Goal: Information Seeking & Learning: Check status

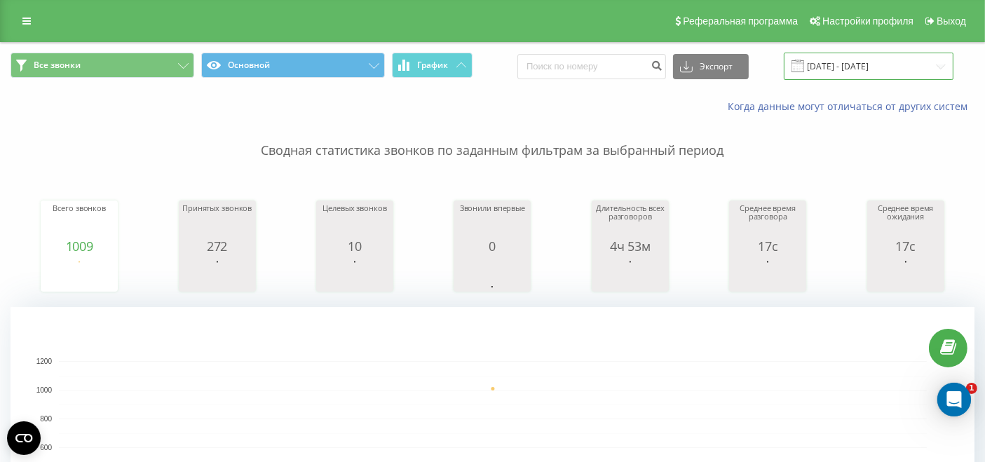
click at [839, 69] on input "21.08.2025 - 21.08.2025" at bounding box center [869, 66] width 170 height 27
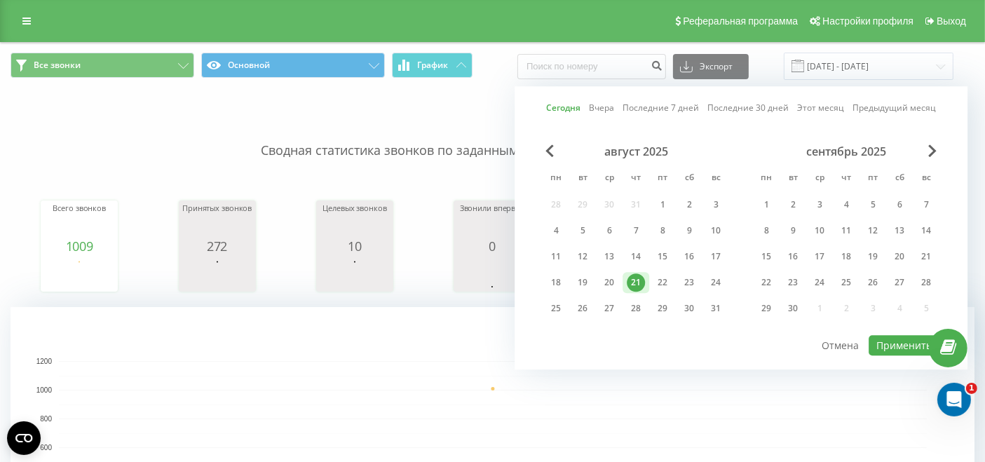
click at [641, 276] on div "21" at bounding box center [636, 282] width 18 height 18
click at [877, 337] on button "Применить" at bounding box center [904, 345] width 71 height 20
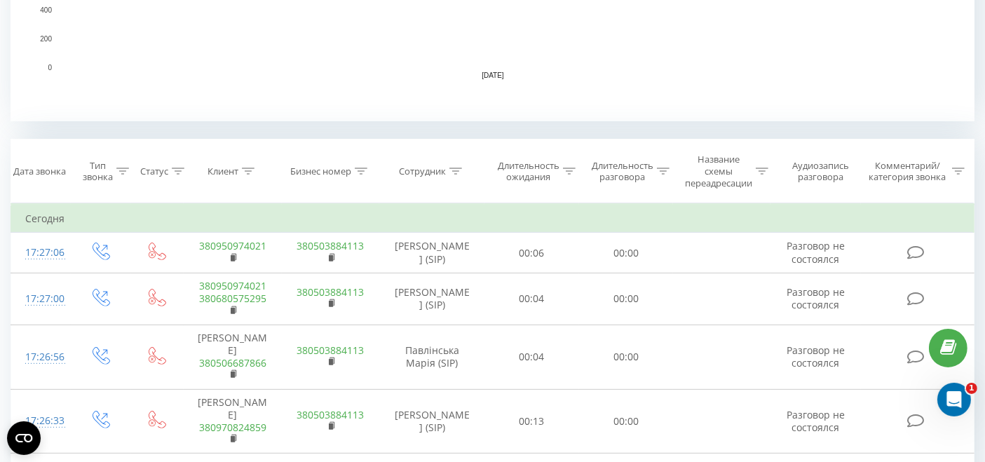
scroll to position [467, 0]
click at [456, 170] on icon at bounding box center [455, 170] width 13 height 7
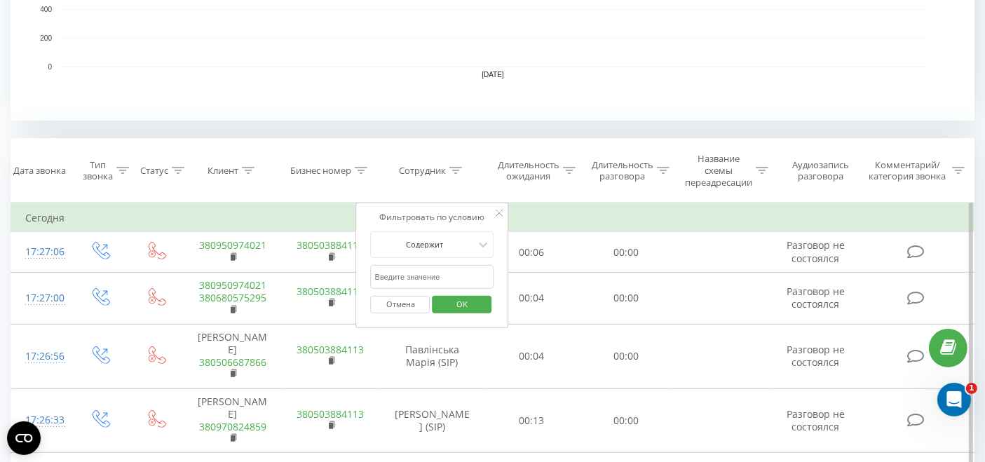
click at [412, 279] on input "text" at bounding box center [432, 277] width 123 height 25
click at [451, 308] on span "OK" at bounding box center [461, 304] width 39 height 22
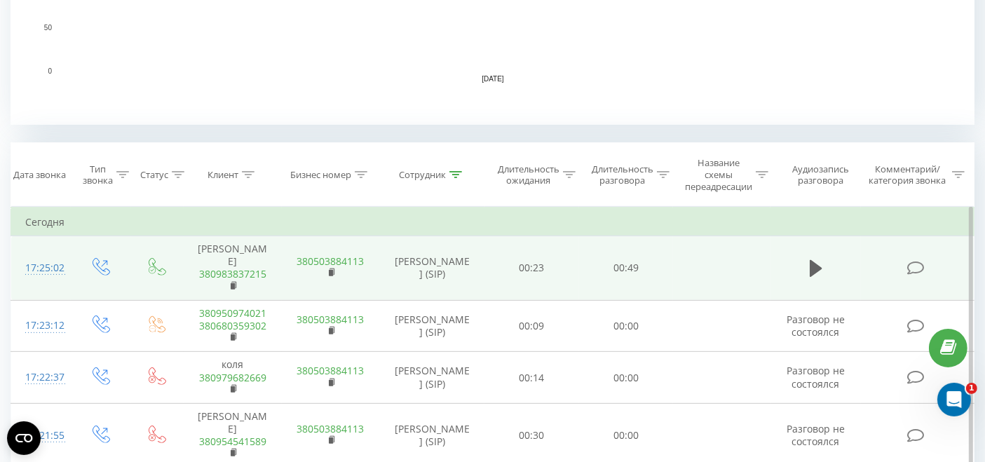
scroll to position [467, 0]
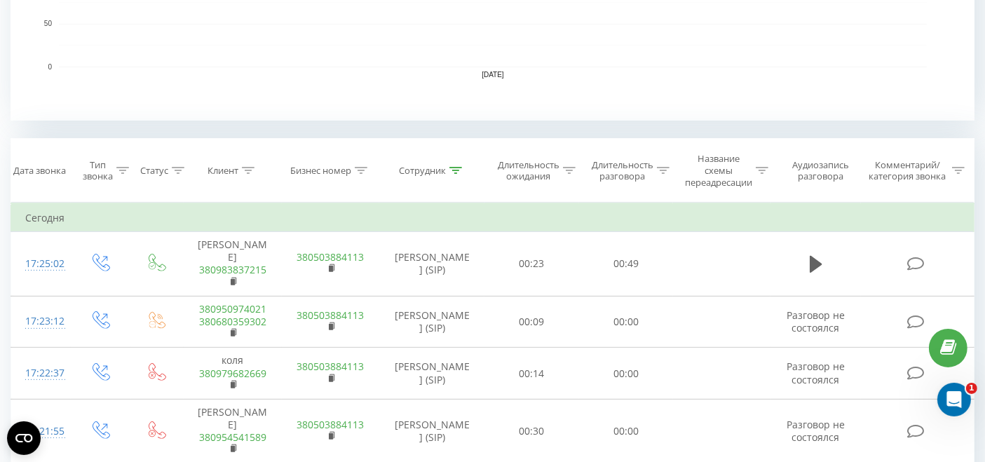
click at [452, 175] on th "Сотрудник" at bounding box center [431, 171] width 105 height 64
click at [454, 170] on div at bounding box center [455, 171] width 13 height 12
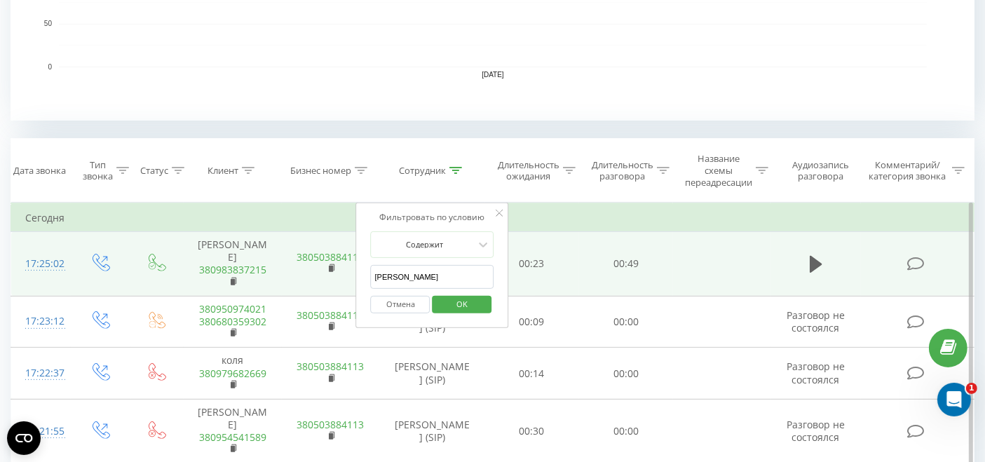
drag, startPoint x: 424, startPoint y: 279, endPoint x: 298, endPoint y: 269, distance: 126.6
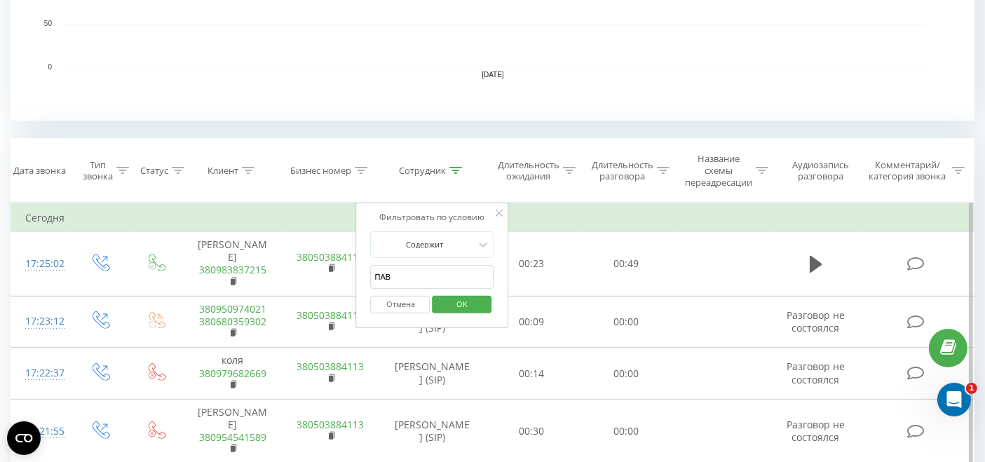
type input "павлінська"
click at [470, 305] on span "OK" at bounding box center [461, 304] width 39 height 22
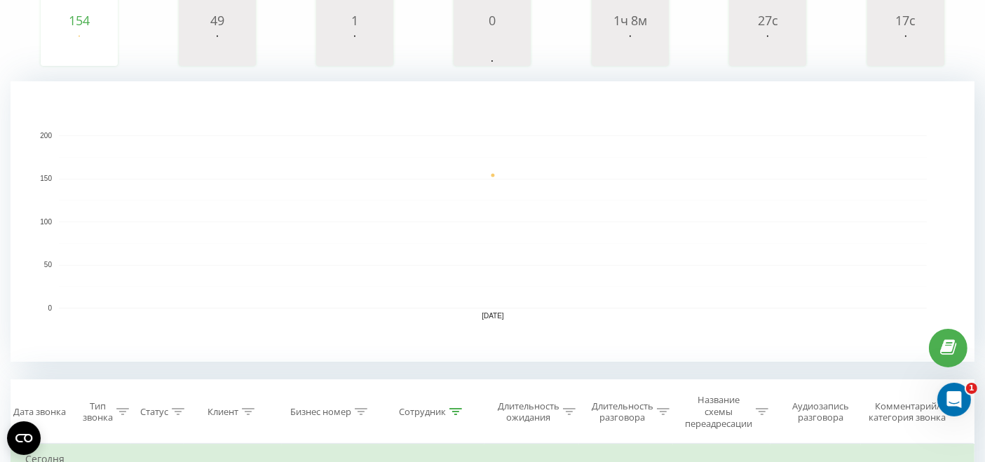
scroll to position [389, 0]
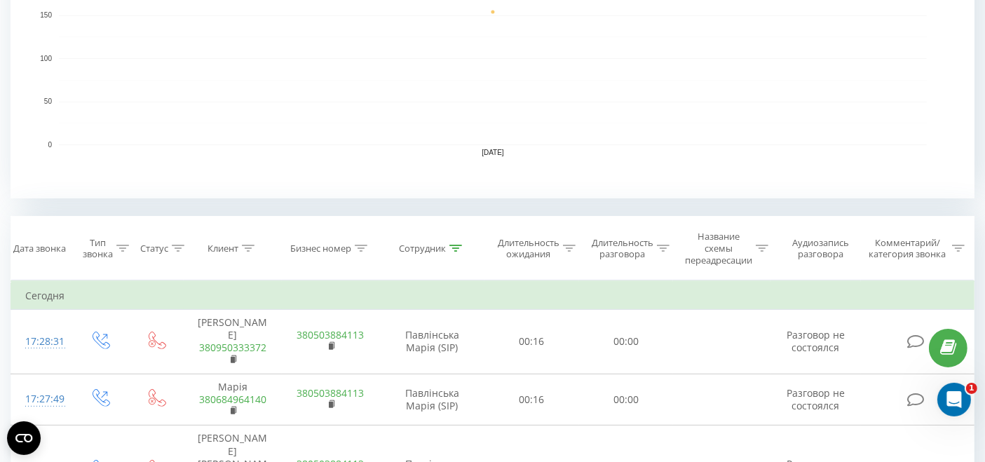
click at [454, 247] on icon at bounding box center [455, 248] width 13 height 7
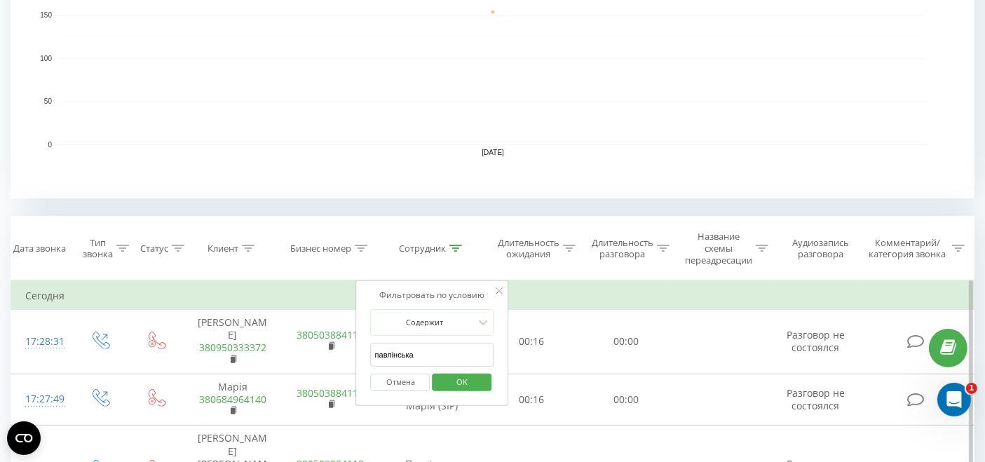
drag, startPoint x: 437, startPoint y: 345, endPoint x: 364, endPoint y: 347, distance: 73.0
click at [364, 347] on div "Фильтровать по условию Содержит павлінська Отмена OK" at bounding box center [432, 343] width 153 height 126
type input "о"
click at [480, 381] on span "OK" at bounding box center [461, 382] width 39 height 22
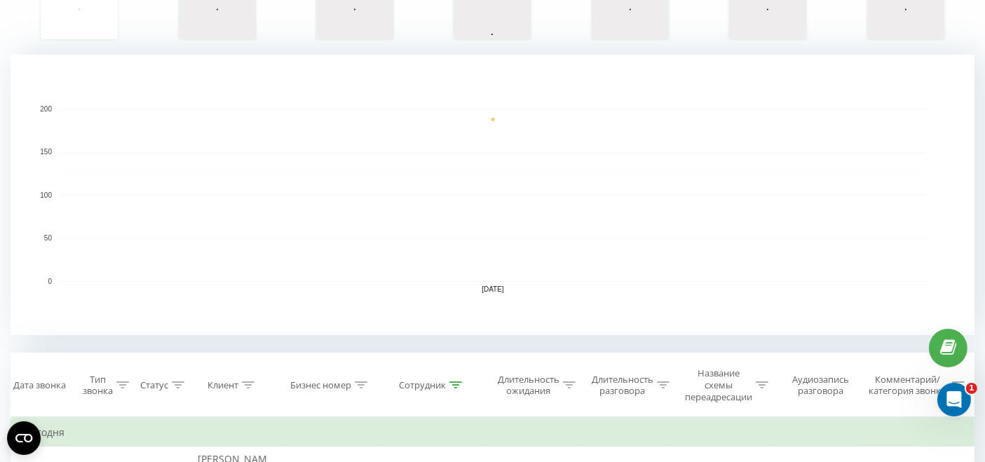
scroll to position [311, 0]
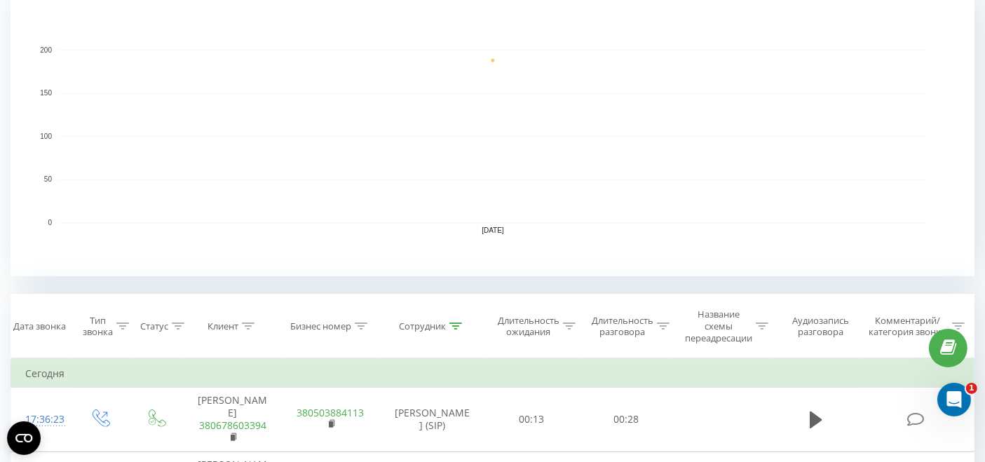
click at [461, 328] on icon at bounding box center [455, 326] width 13 height 7
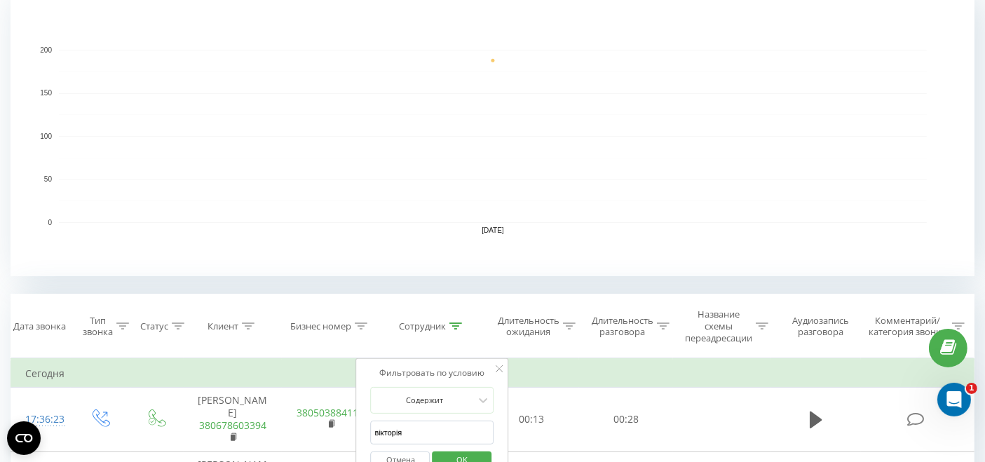
drag, startPoint x: 408, startPoint y: 431, endPoint x: 365, endPoint y: 432, distance: 43.5
click at [365, 432] on div "Фильтровать по условию Содержит вікторія Отмена OK" at bounding box center [432, 421] width 153 height 126
click at [443, 449] on span "OK" at bounding box center [461, 460] width 39 height 22
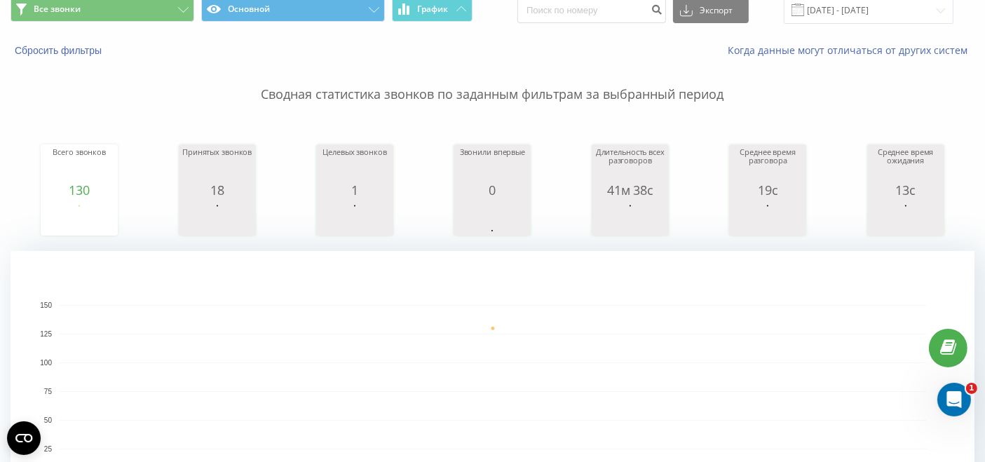
scroll to position [467, 0]
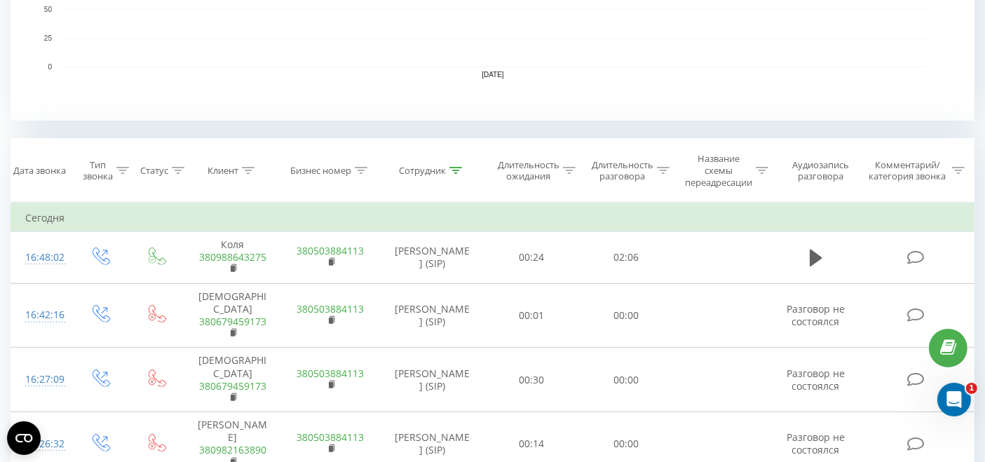
click at [457, 170] on icon at bounding box center [455, 170] width 13 height 7
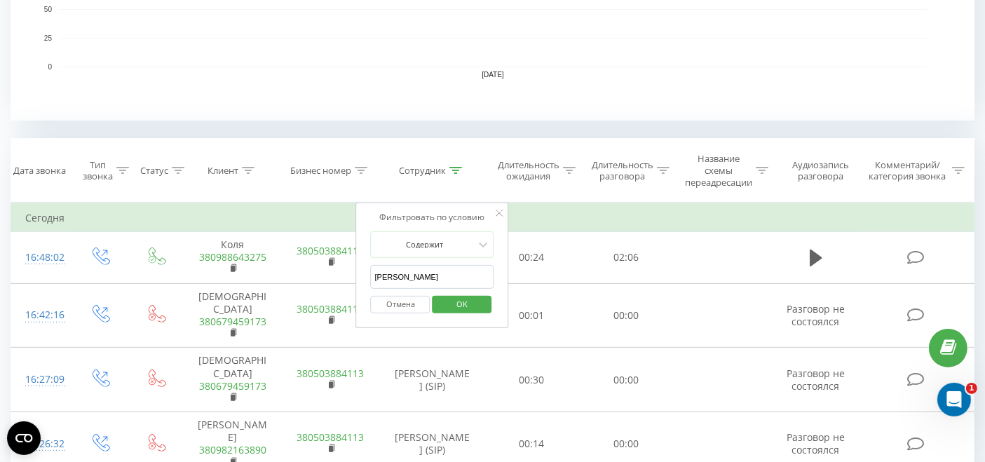
drag, startPoint x: 395, startPoint y: 277, endPoint x: 367, endPoint y: 275, distance: 27.4
click at [367, 275] on div "Фильтровать по условию Содержит олександр Отмена OK" at bounding box center [432, 266] width 153 height 126
type input "молофій"
click at [471, 295] on span "OK" at bounding box center [461, 304] width 39 height 22
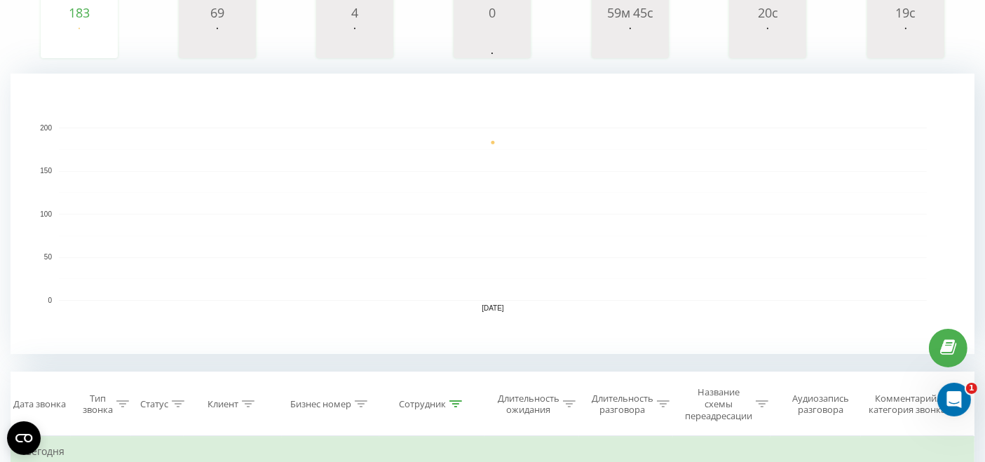
scroll to position [389, 0]
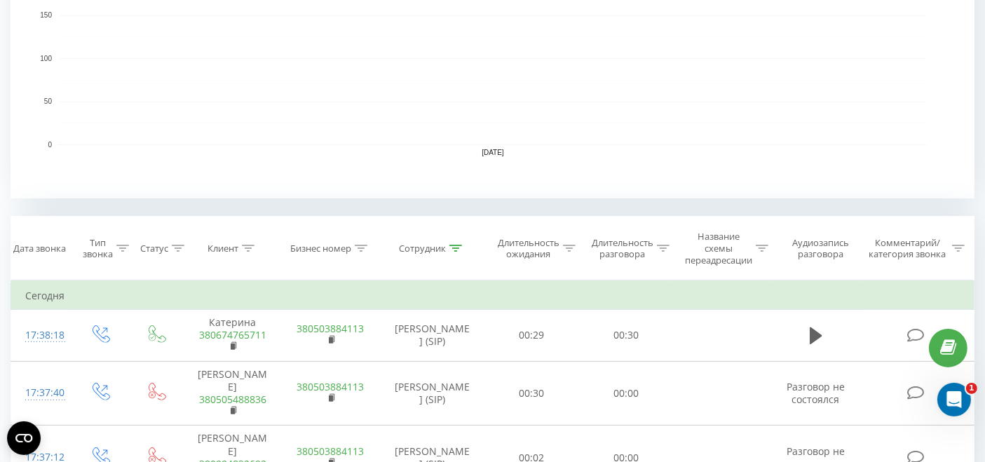
click at [125, 245] on icon at bounding box center [122, 248] width 13 height 7
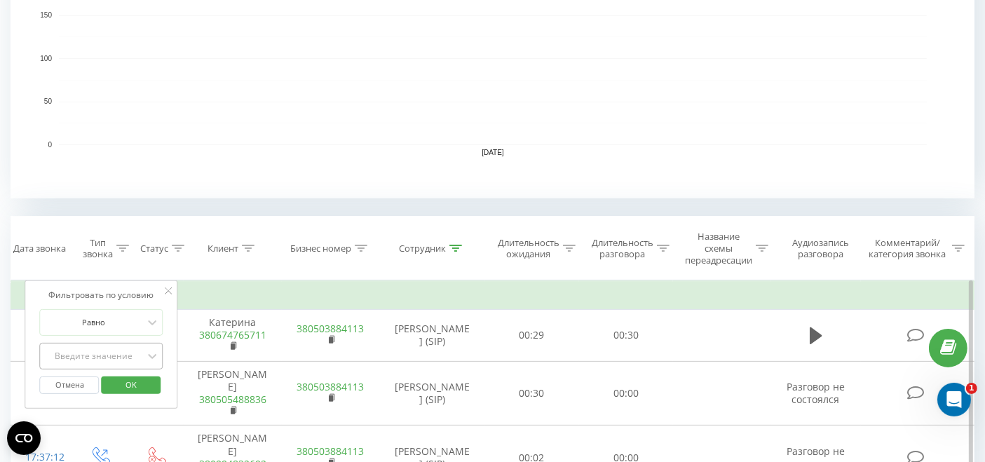
click at [121, 349] on div "Введите значение" at bounding box center [101, 356] width 123 height 27
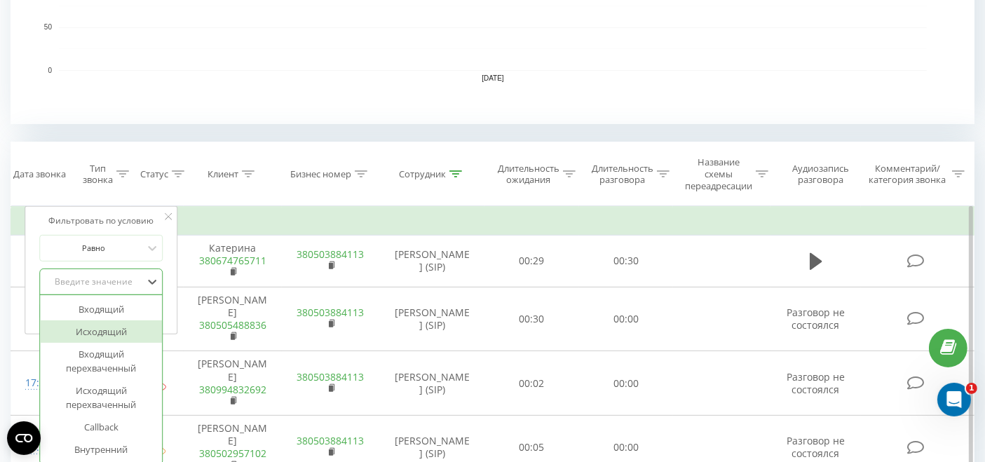
click at [115, 338] on div "Исходящий" at bounding box center [102, 331] width 122 height 22
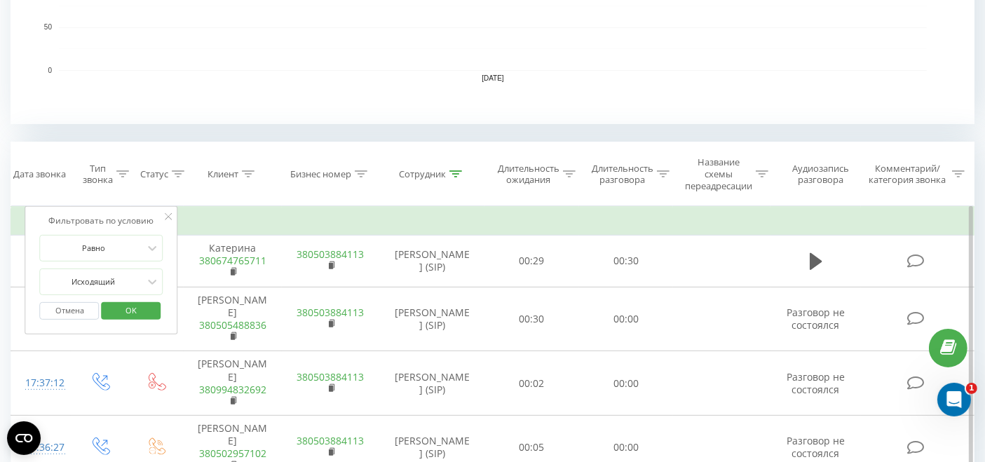
click at [136, 311] on span "OK" at bounding box center [130, 310] width 39 height 22
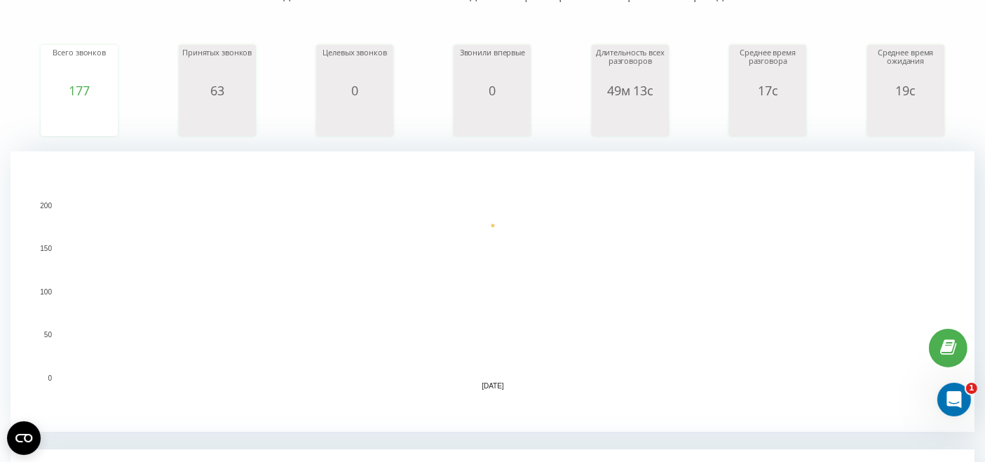
scroll to position [271, 0]
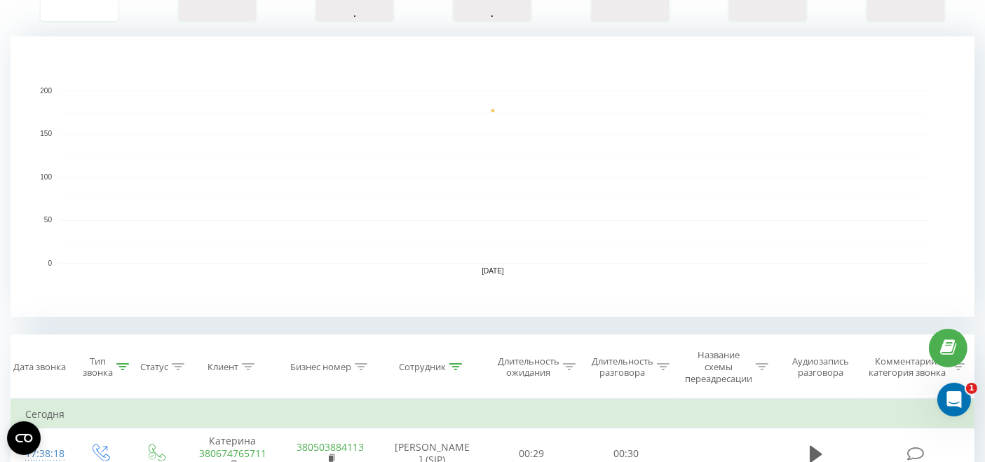
click at [456, 363] on icon at bounding box center [455, 366] width 13 height 7
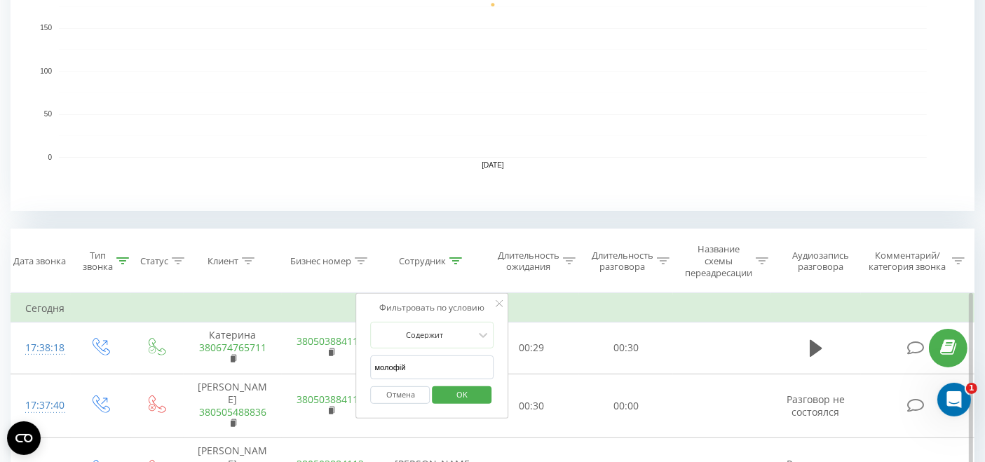
scroll to position [426, 0]
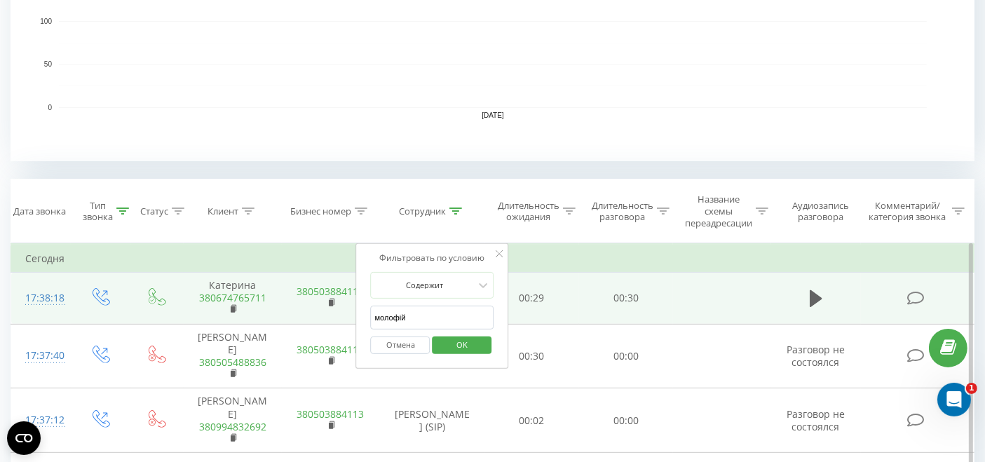
drag, startPoint x: 410, startPoint y: 317, endPoint x: 344, endPoint y: 319, distance: 65.9
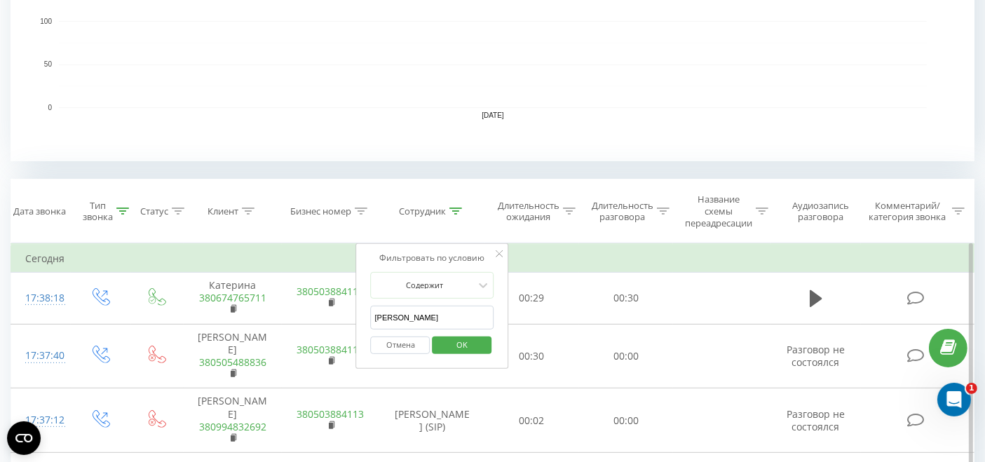
click at [461, 341] on span "OK" at bounding box center [461, 345] width 39 height 22
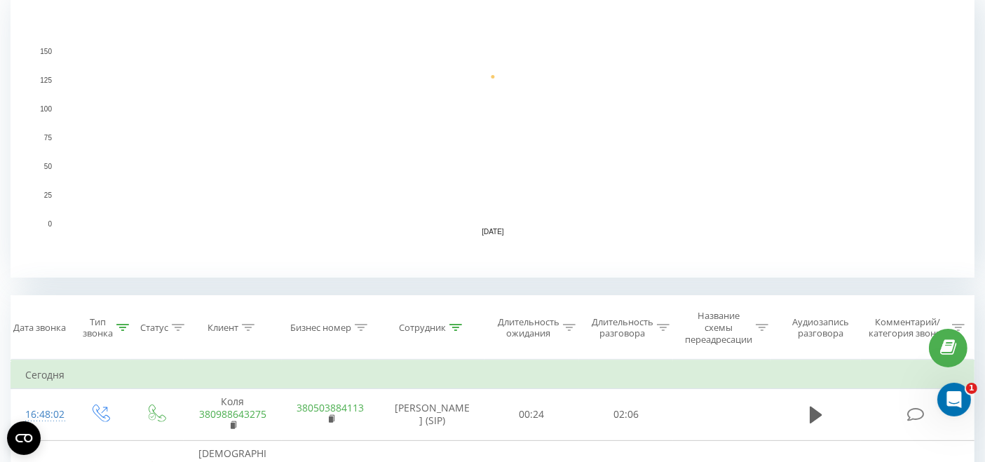
scroll to position [311, 0]
click at [461, 325] on icon at bounding box center [455, 326] width 13 height 7
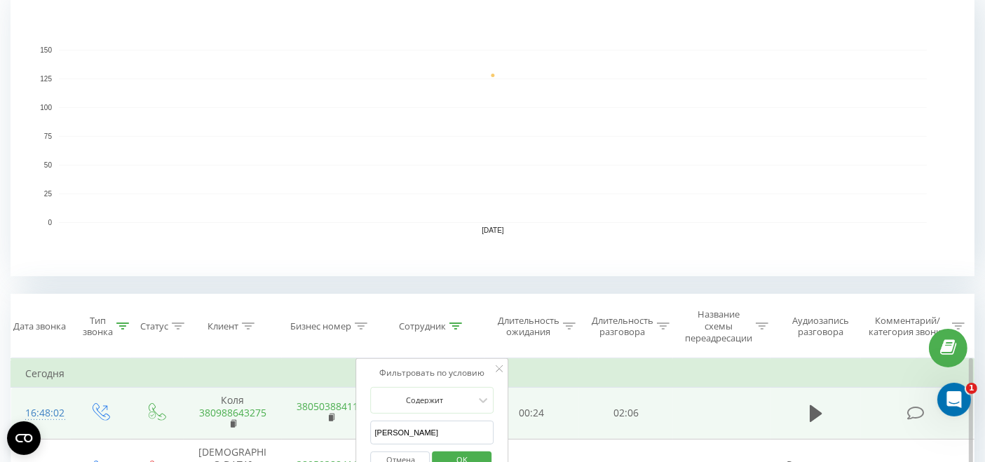
drag, startPoint x: 426, startPoint y: 426, endPoint x: 320, endPoint y: 426, distance: 105.9
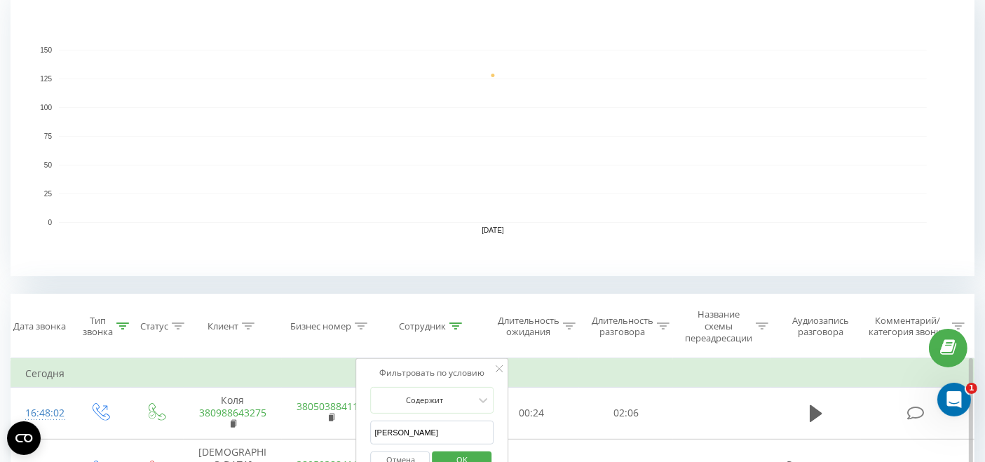
click at [462, 458] on span "OK" at bounding box center [461, 460] width 39 height 22
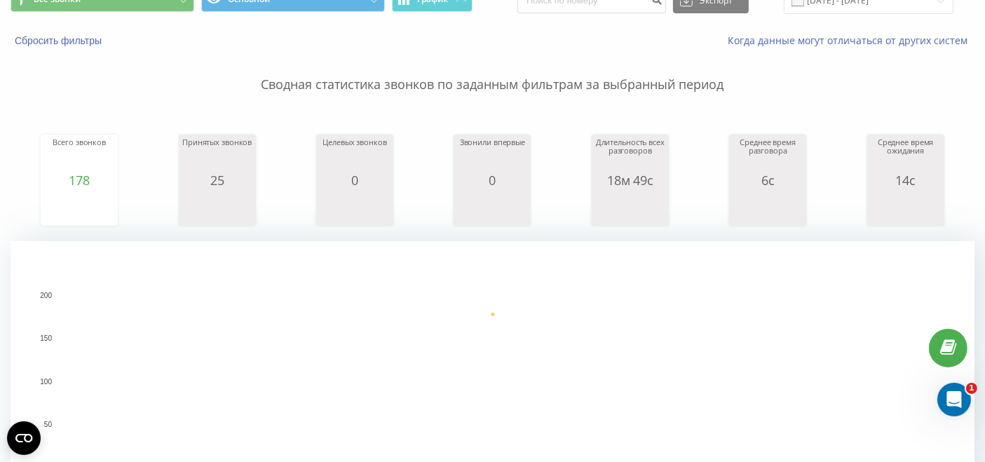
scroll to position [311, 0]
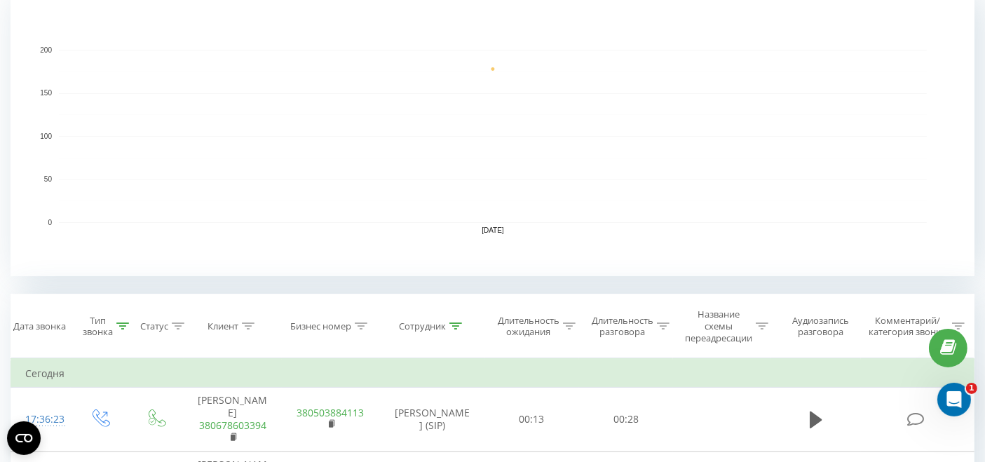
click at [454, 326] on icon at bounding box center [455, 326] width 13 height 7
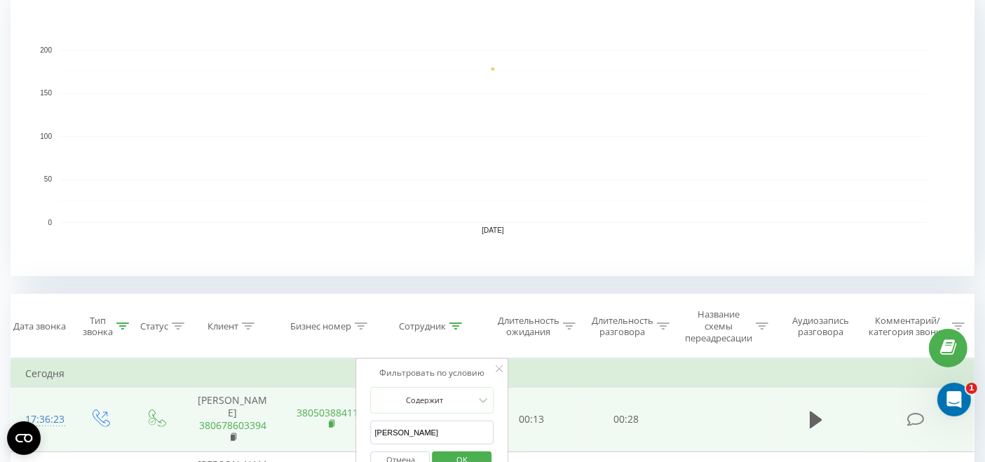
drag, startPoint x: 407, startPoint y: 433, endPoint x: 332, endPoint y: 419, distance: 76.5
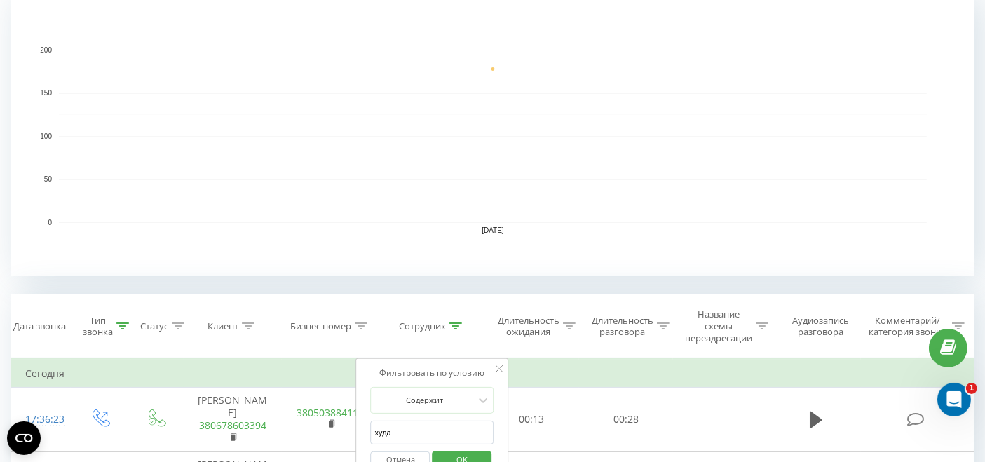
type input "худа"
click at [485, 457] on button "OK" at bounding box center [462, 461] width 60 height 18
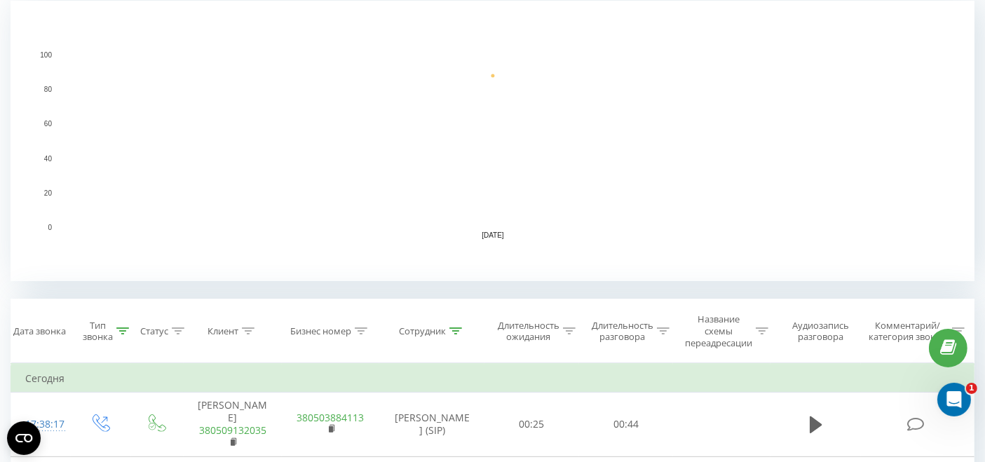
scroll to position [311, 0]
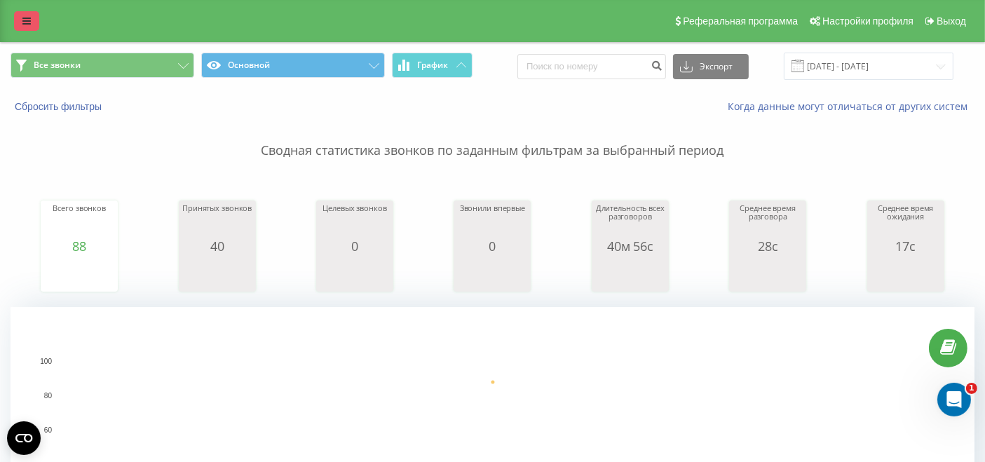
click at [33, 13] on link at bounding box center [26, 21] width 25 height 20
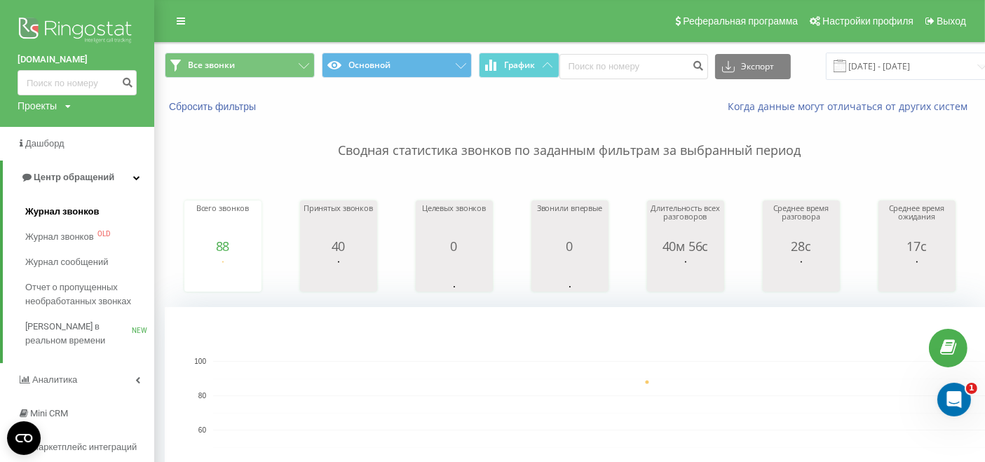
click at [83, 211] on span "Журнал звонков" at bounding box center [62, 212] width 74 height 14
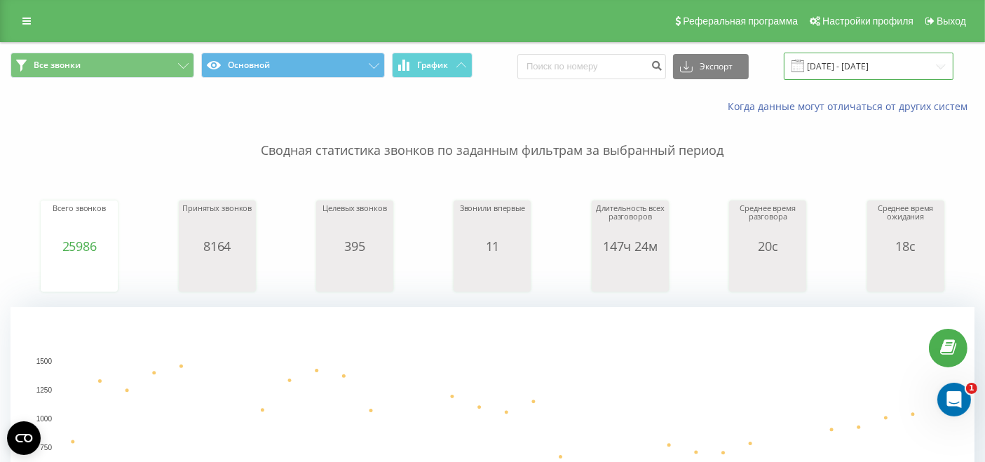
click at [839, 68] on input "[DATE] - [DATE]" at bounding box center [869, 66] width 170 height 27
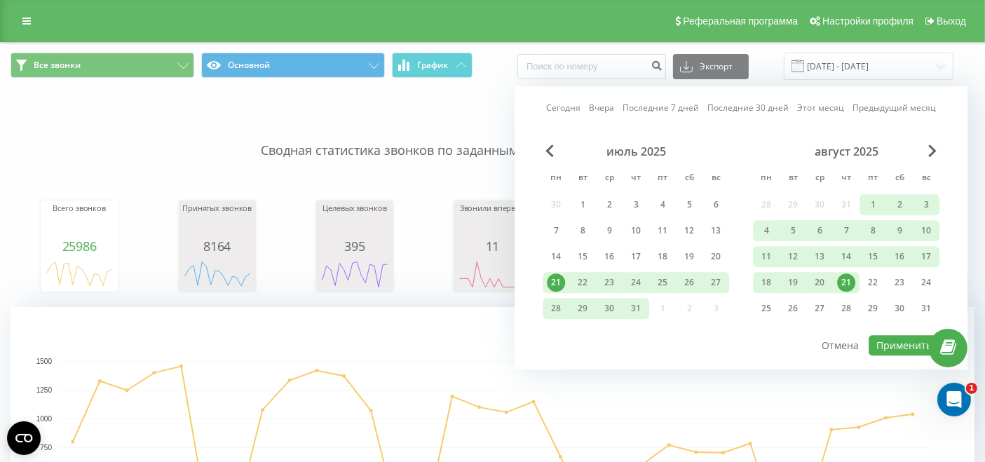
click at [840, 273] on div "21" at bounding box center [846, 282] width 27 height 21
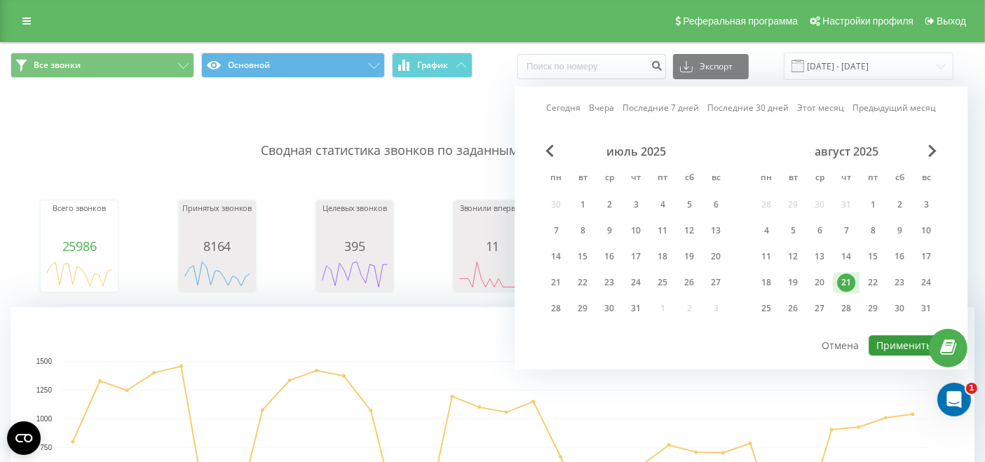
click at [893, 346] on button "Применить" at bounding box center [904, 345] width 71 height 20
type input "[DATE] - [DATE]"
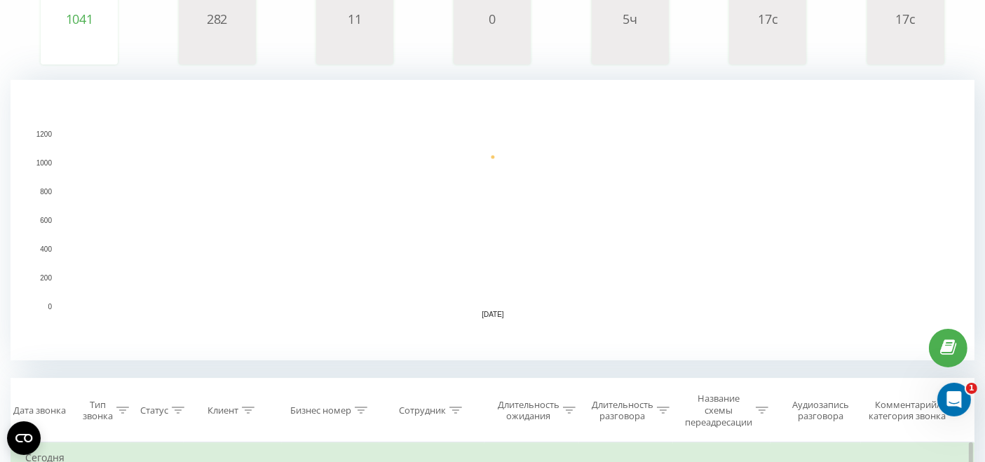
scroll to position [467, 0]
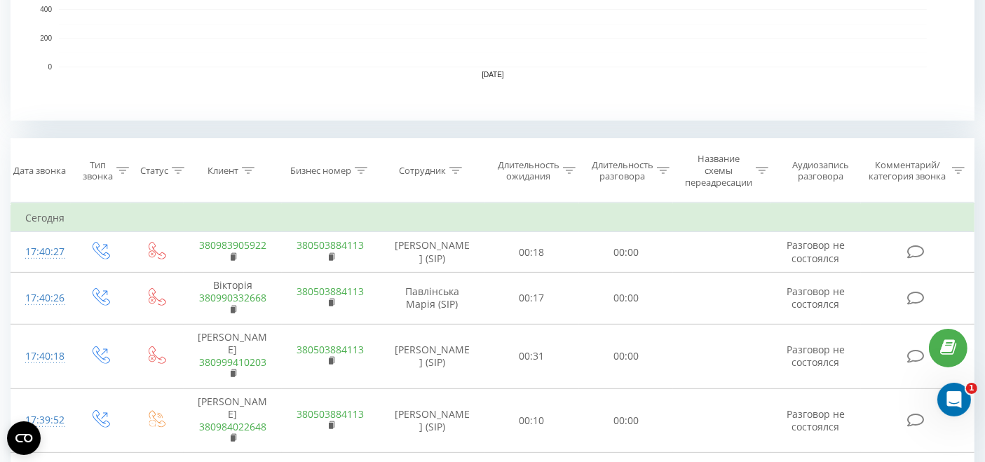
click at [462, 172] on div "Сотрудник" at bounding box center [431, 171] width 105 height 12
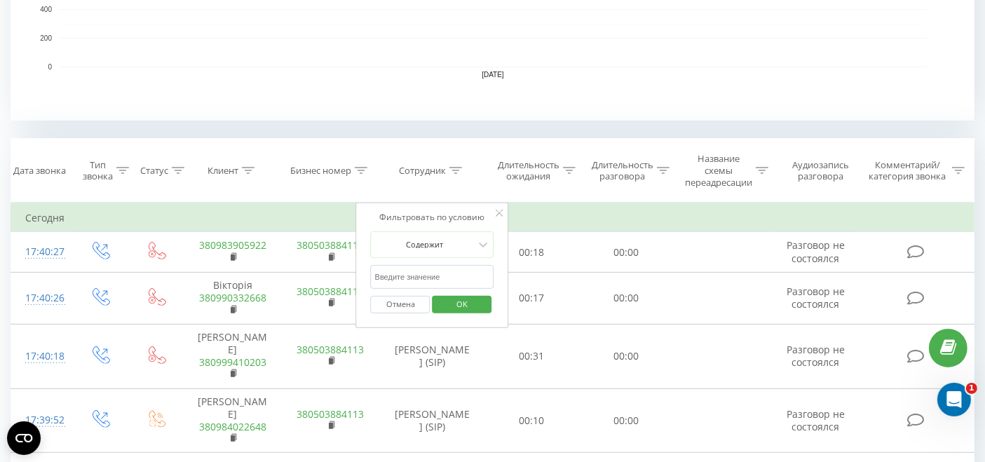
click at [452, 168] on icon at bounding box center [455, 170] width 13 height 7
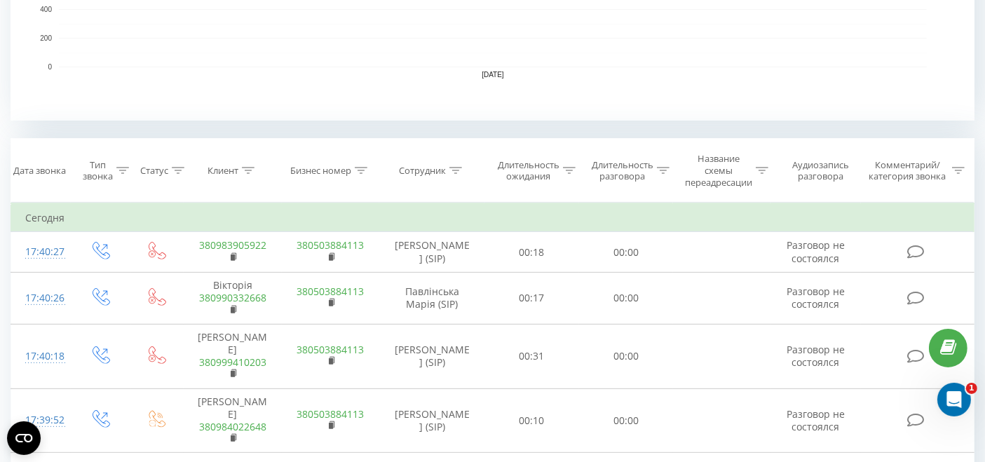
click at [456, 165] on div at bounding box center [455, 171] width 13 height 12
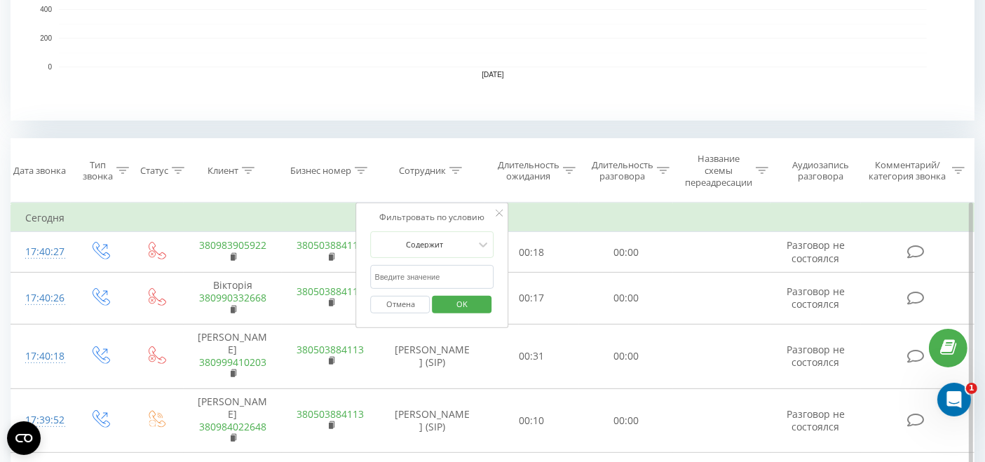
click at [404, 267] on input "text" at bounding box center [432, 277] width 123 height 25
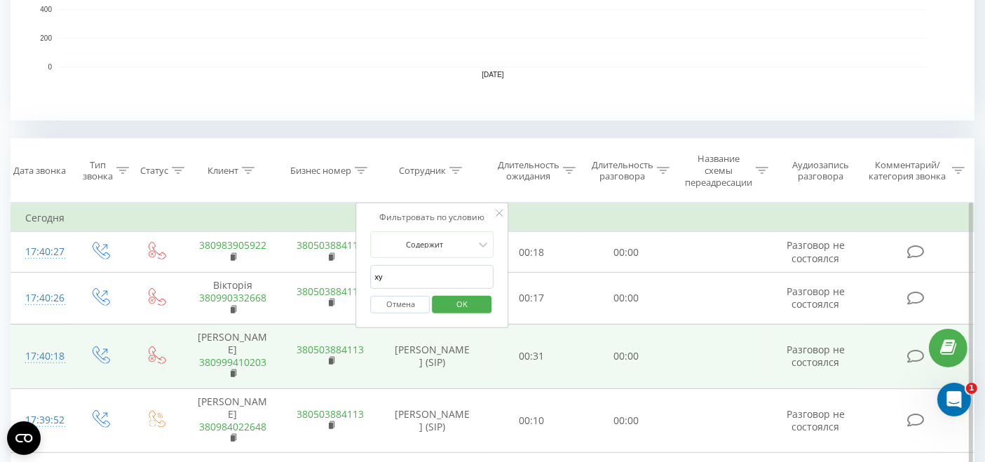
type input "худа"
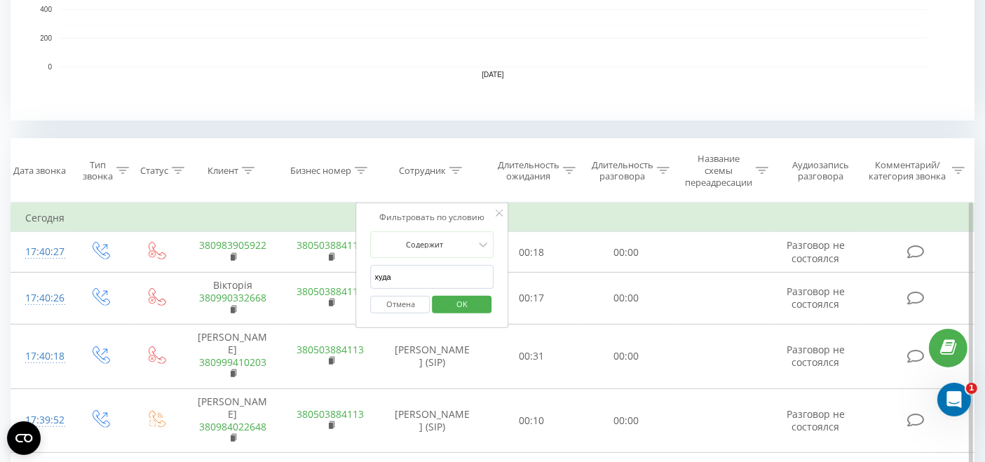
click at [459, 304] on span "OK" at bounding box center [461, 304] width 39 height 22
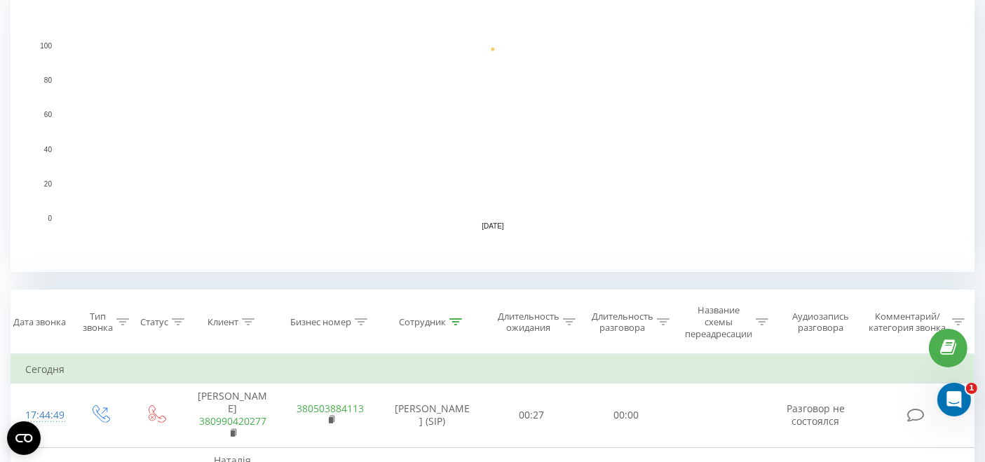
scroll to position [431, 0]
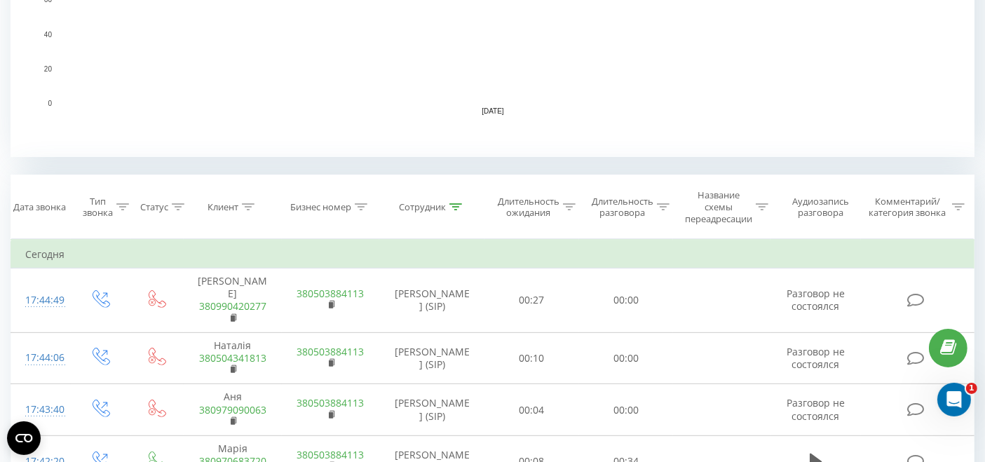
click at [122, 204] on icon at bounding box center [122, 206] width 13 height 7
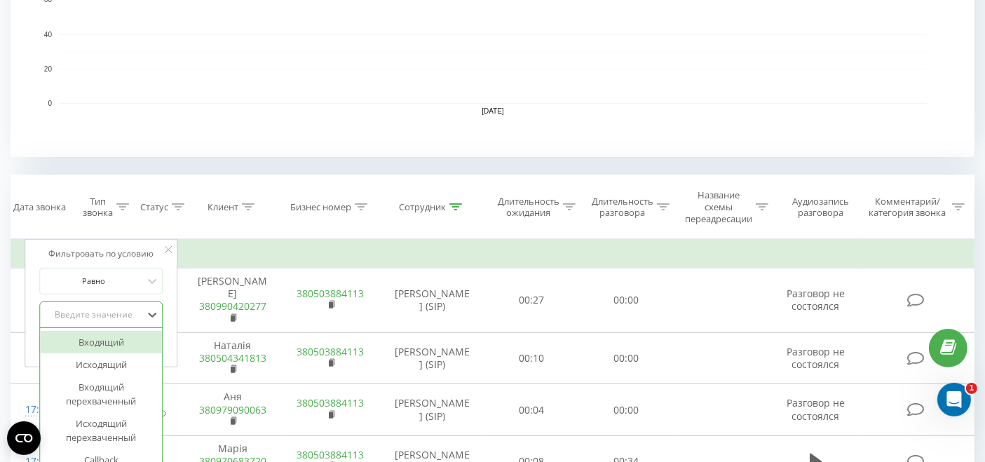
scroll to position [464, 0]
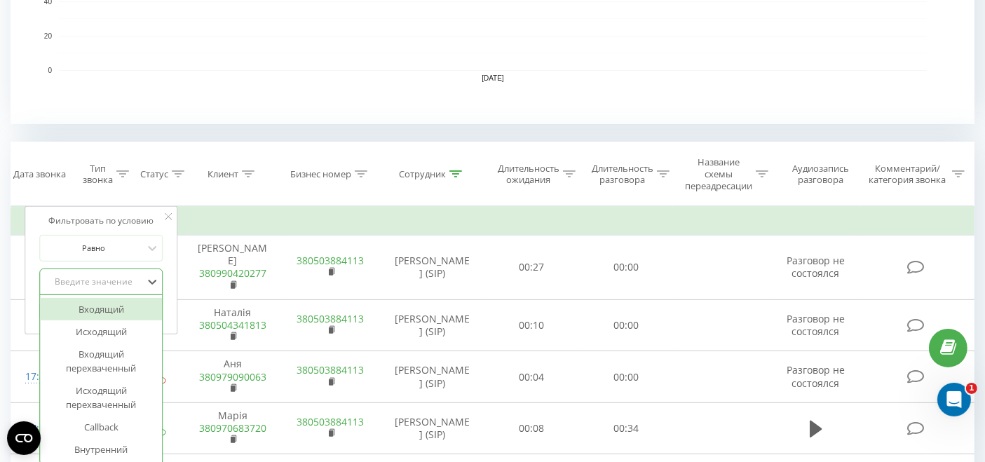
click at [118, 295] on div "6 results available. Use Up and Down to choose options, press Enter to select t…" at bounding box center [101, 282] width 123 height 27
click at [119, 323] on div "Исходящий" at bounding box center [102, 331] width 122 height 22
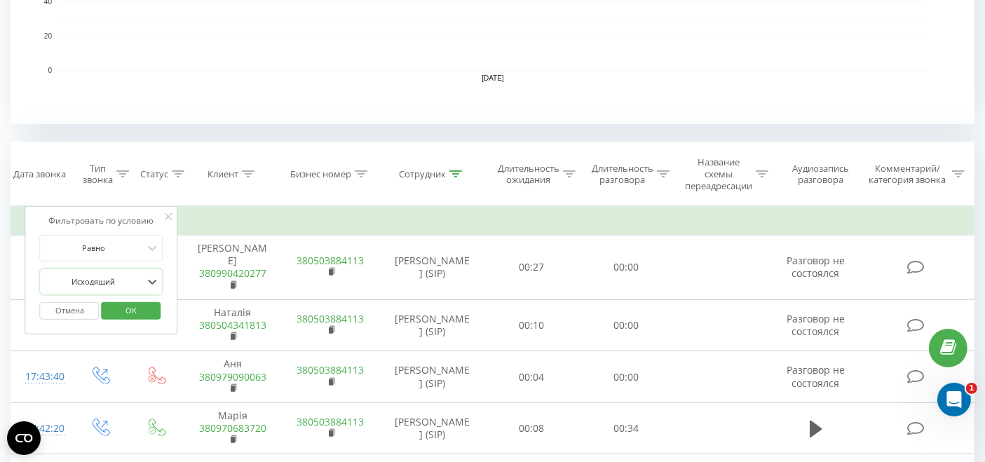
click at [127, 303] on span "OK" at bounding box center [130, 310] width 39 height 22
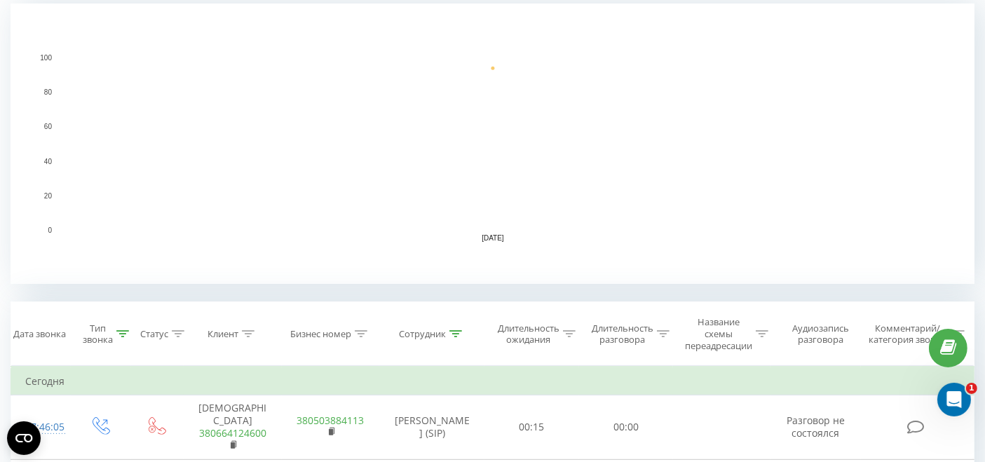
scroll to position [271, 0]
